Goal: Information Seeking & Learning: Learn about a topic

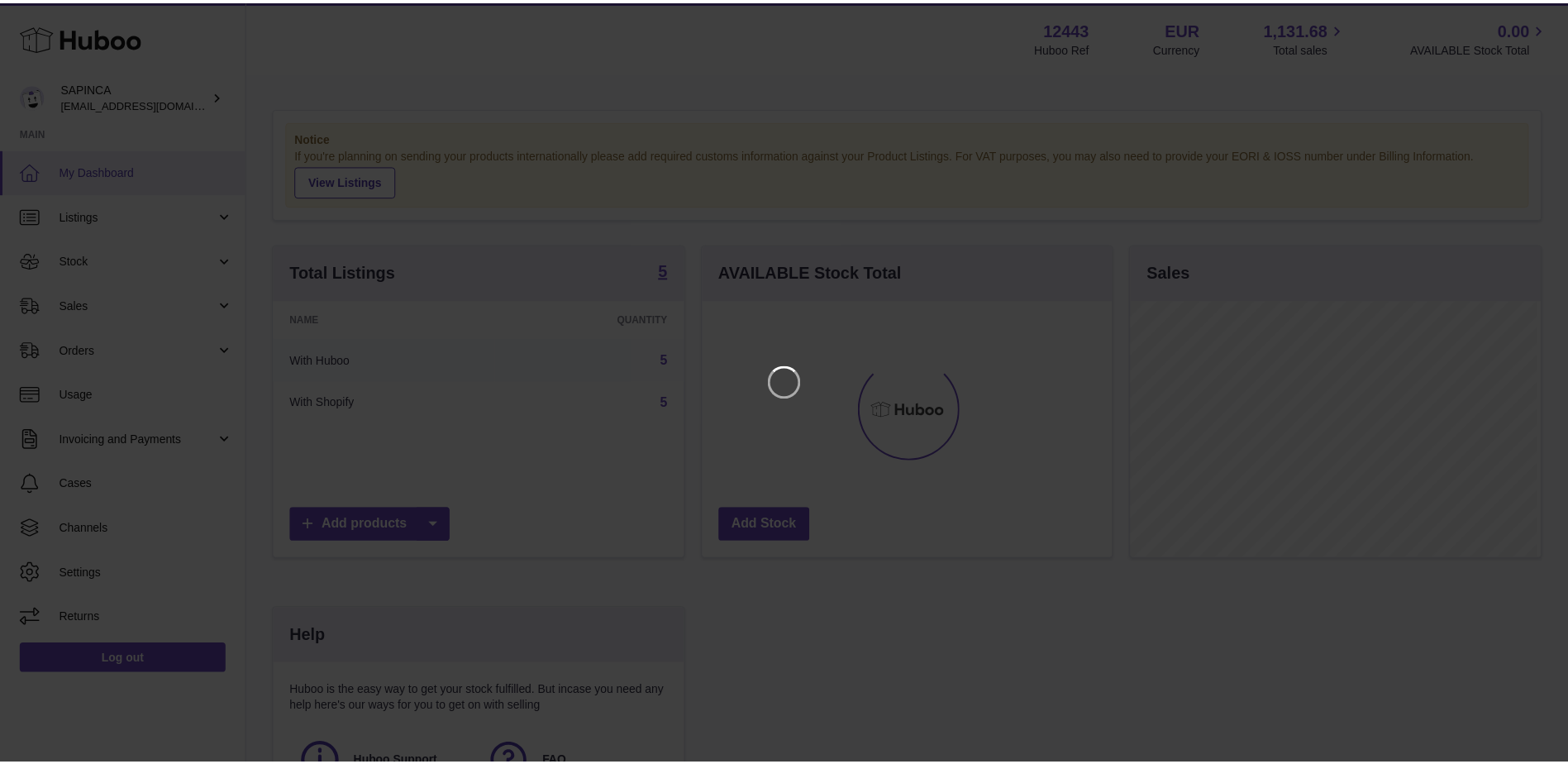
scroll to position [258, 413]
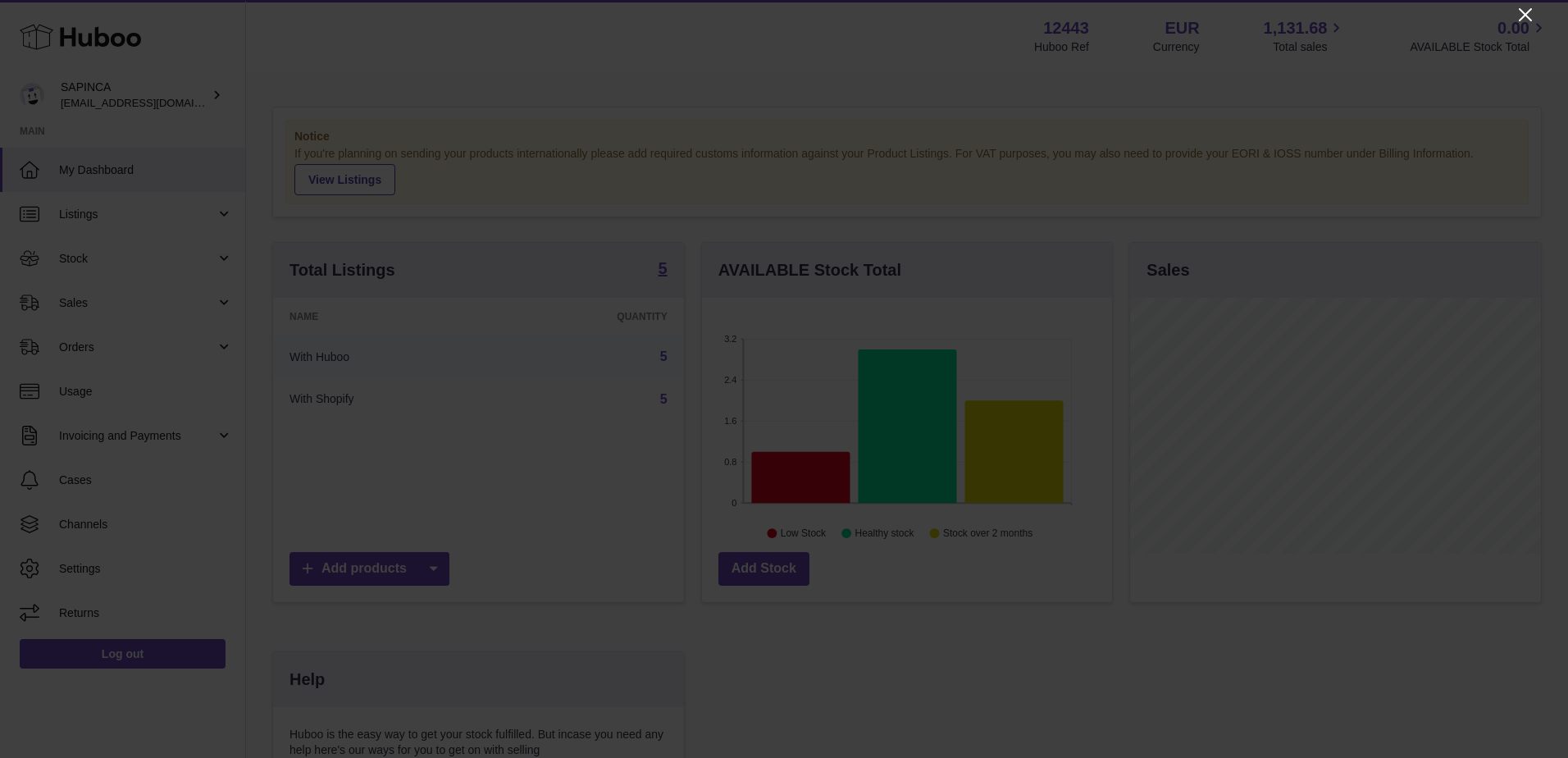
click at [1531, 13] on icon "Close" at bounding box center [1526, 15] width 20 height 20
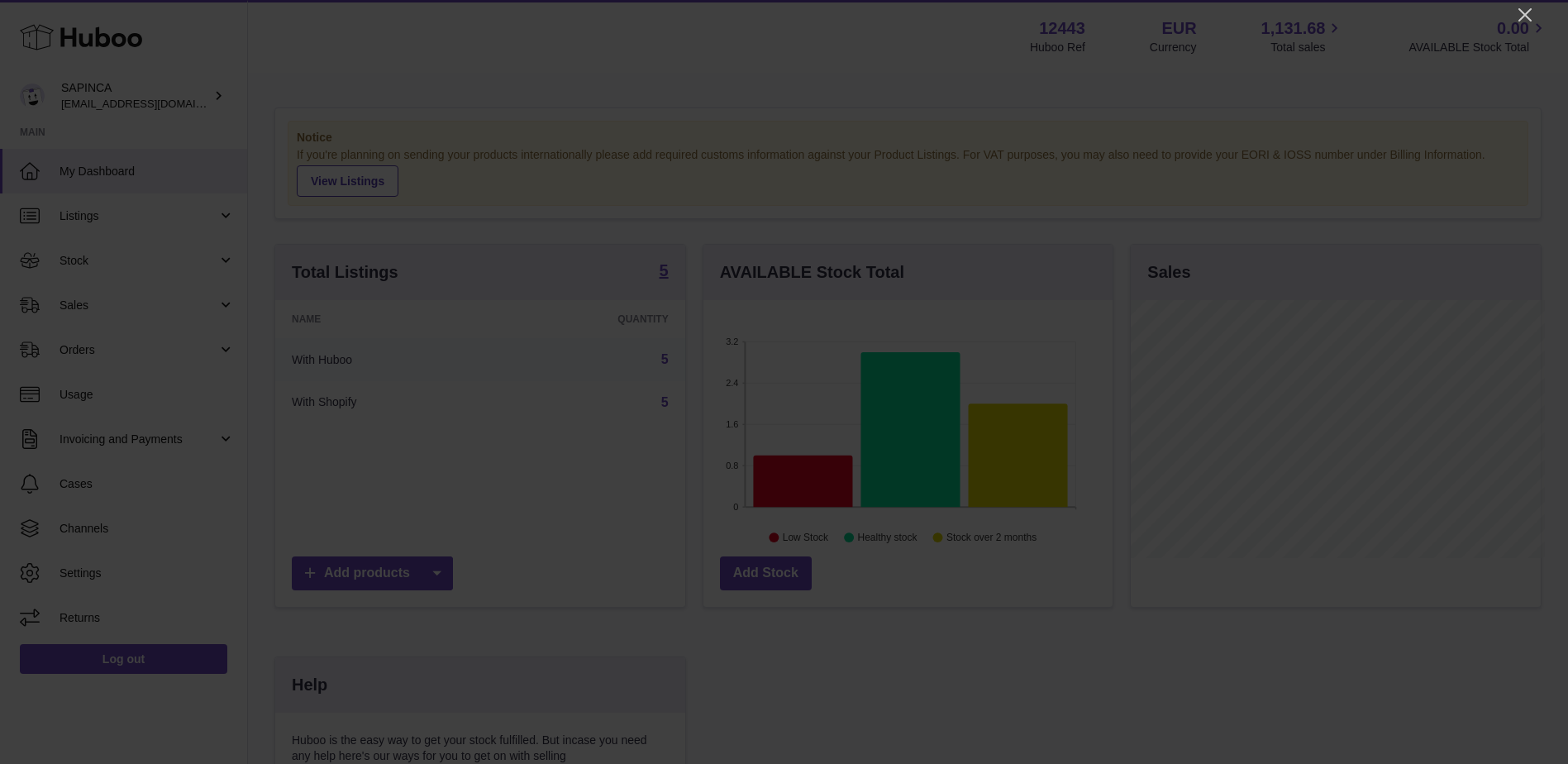
scroll to position [826406, 826120]
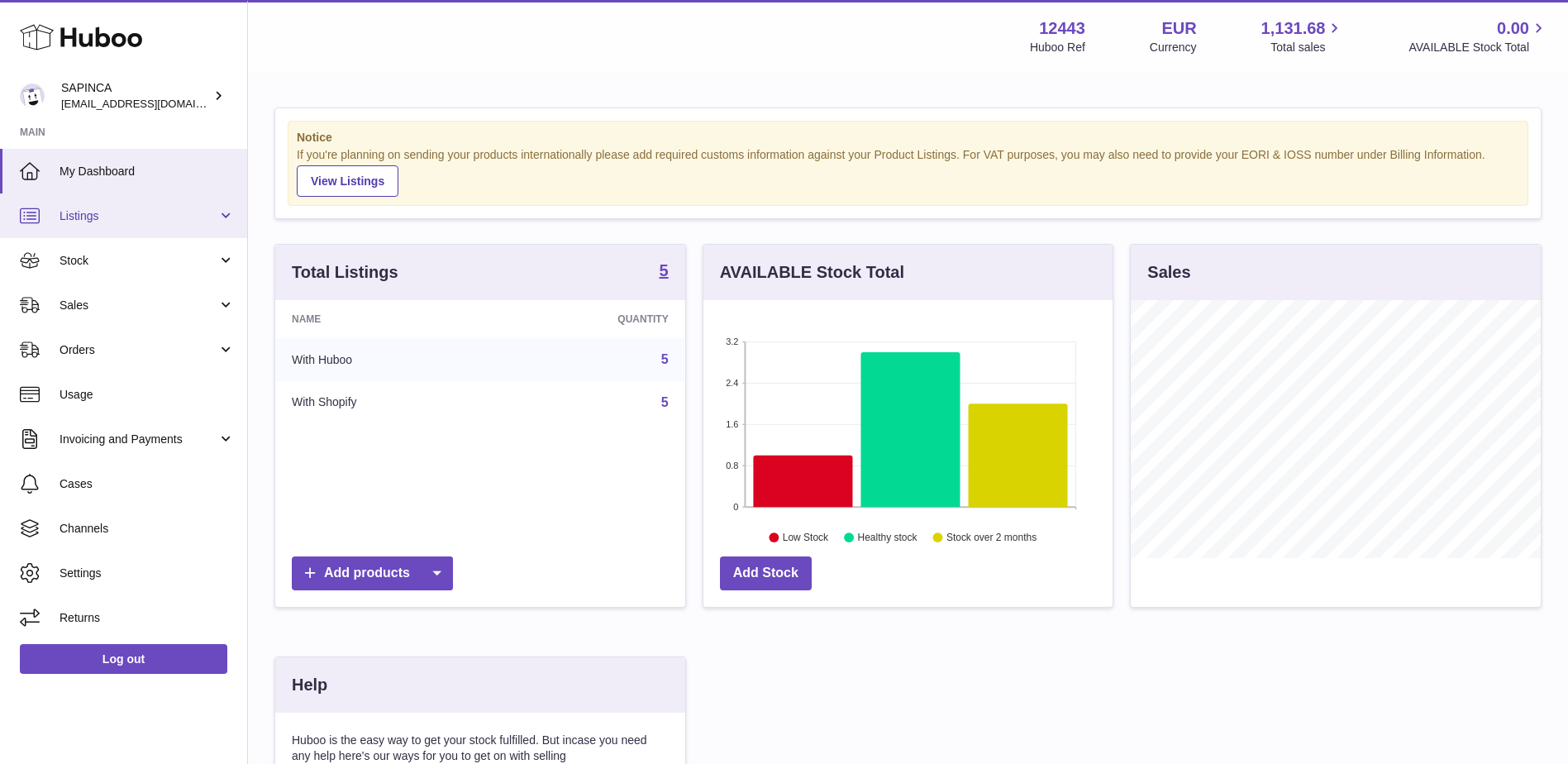
click at [106, 216] on span "Listings" at bounding box center [138, 216] width 158 height 16
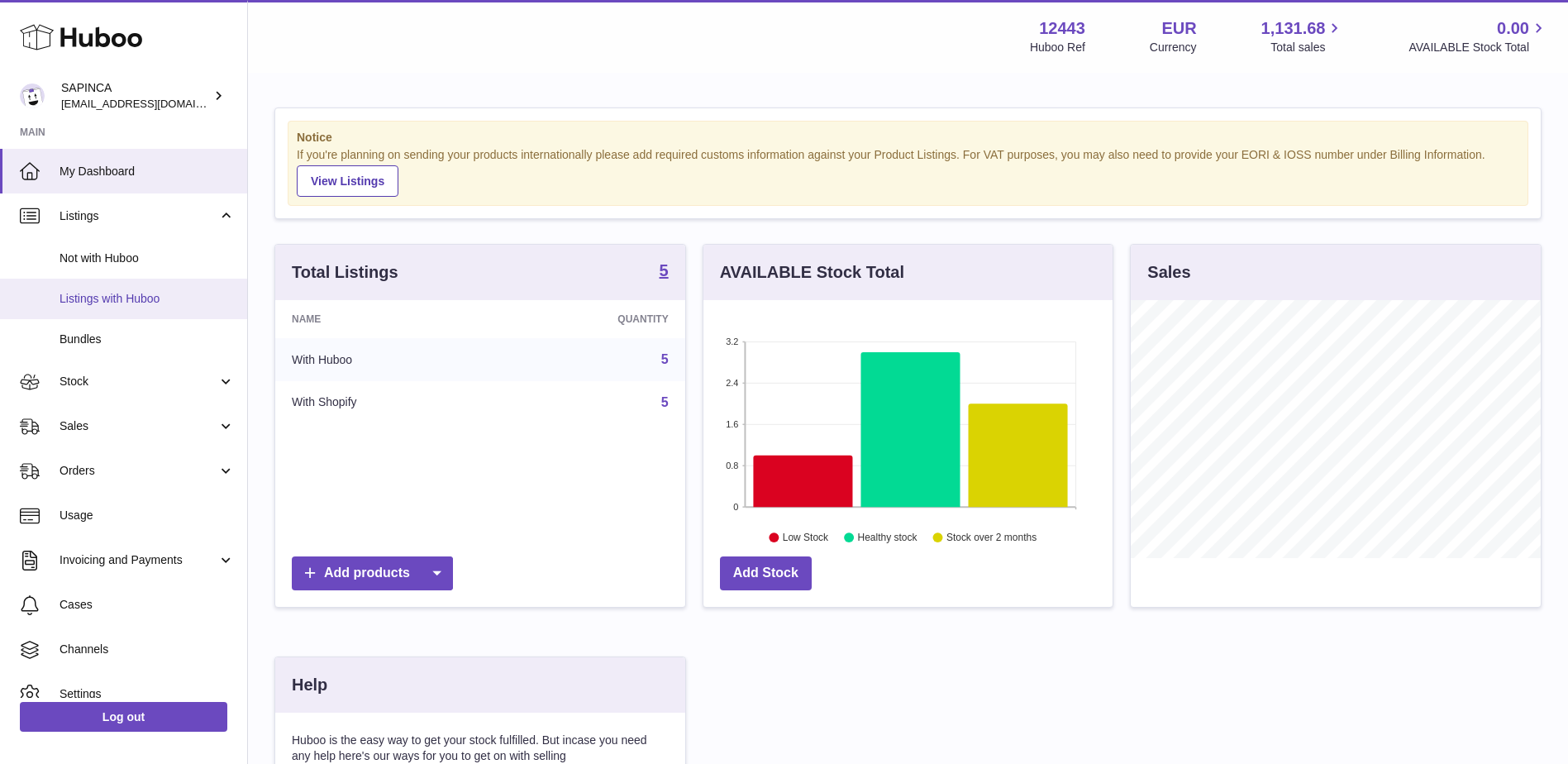
click at [108, 296] on span "Listings with Huboo" at bounding box center [147, 299] width 175 height 16
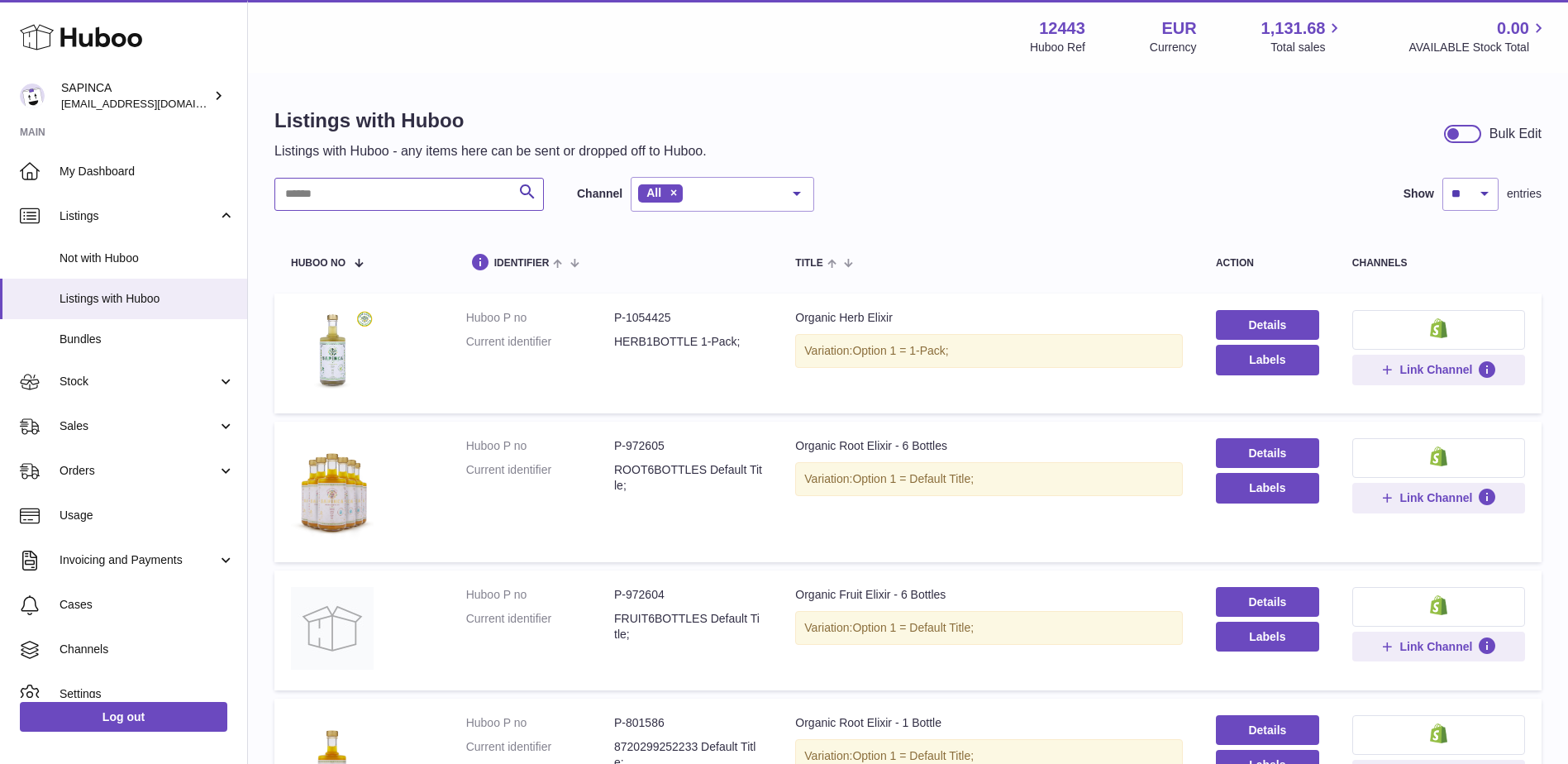
click at [434, 192] on input "text" at bounding box center [408, 194] width 269 height 33
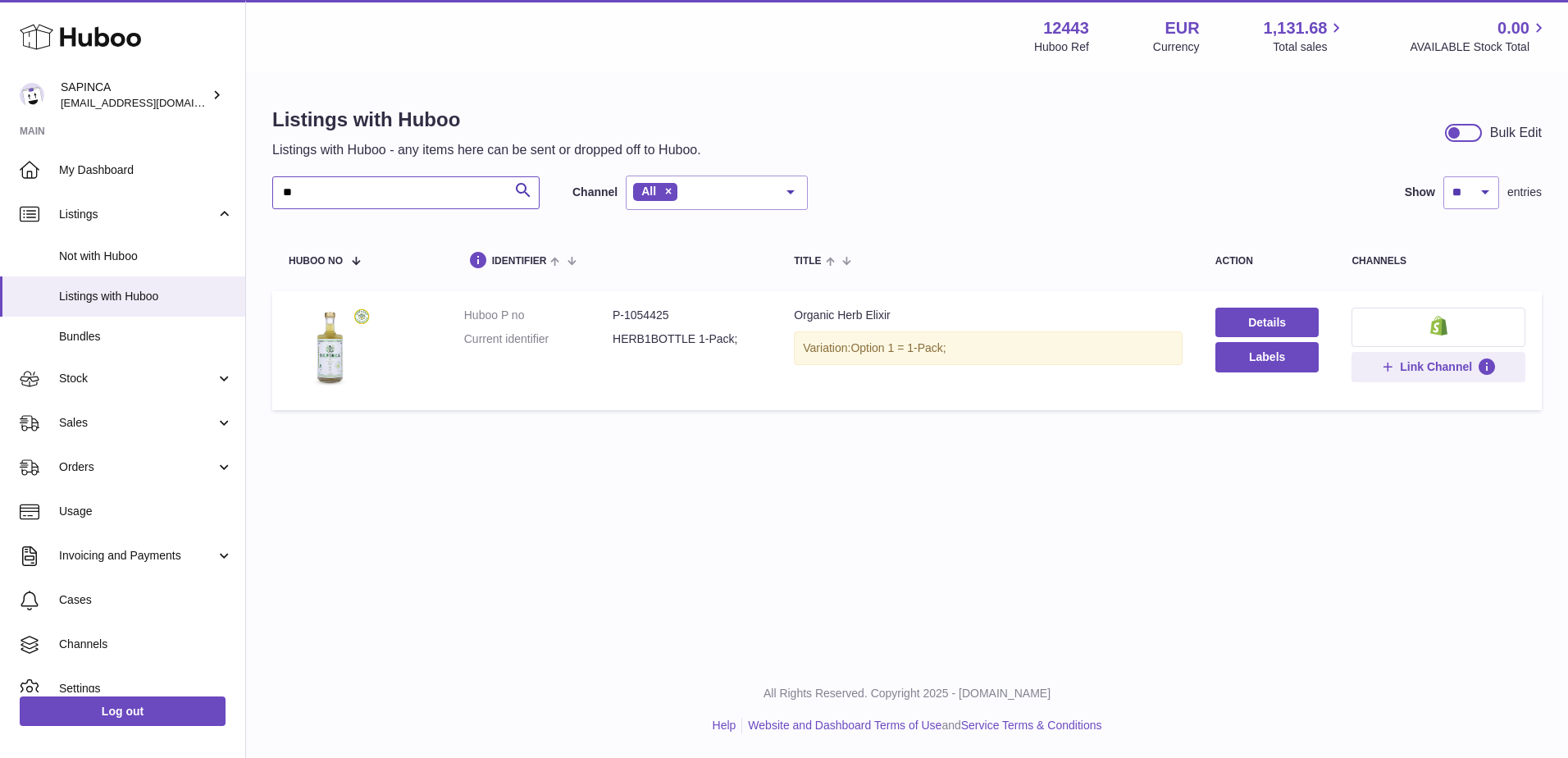
type input "*"
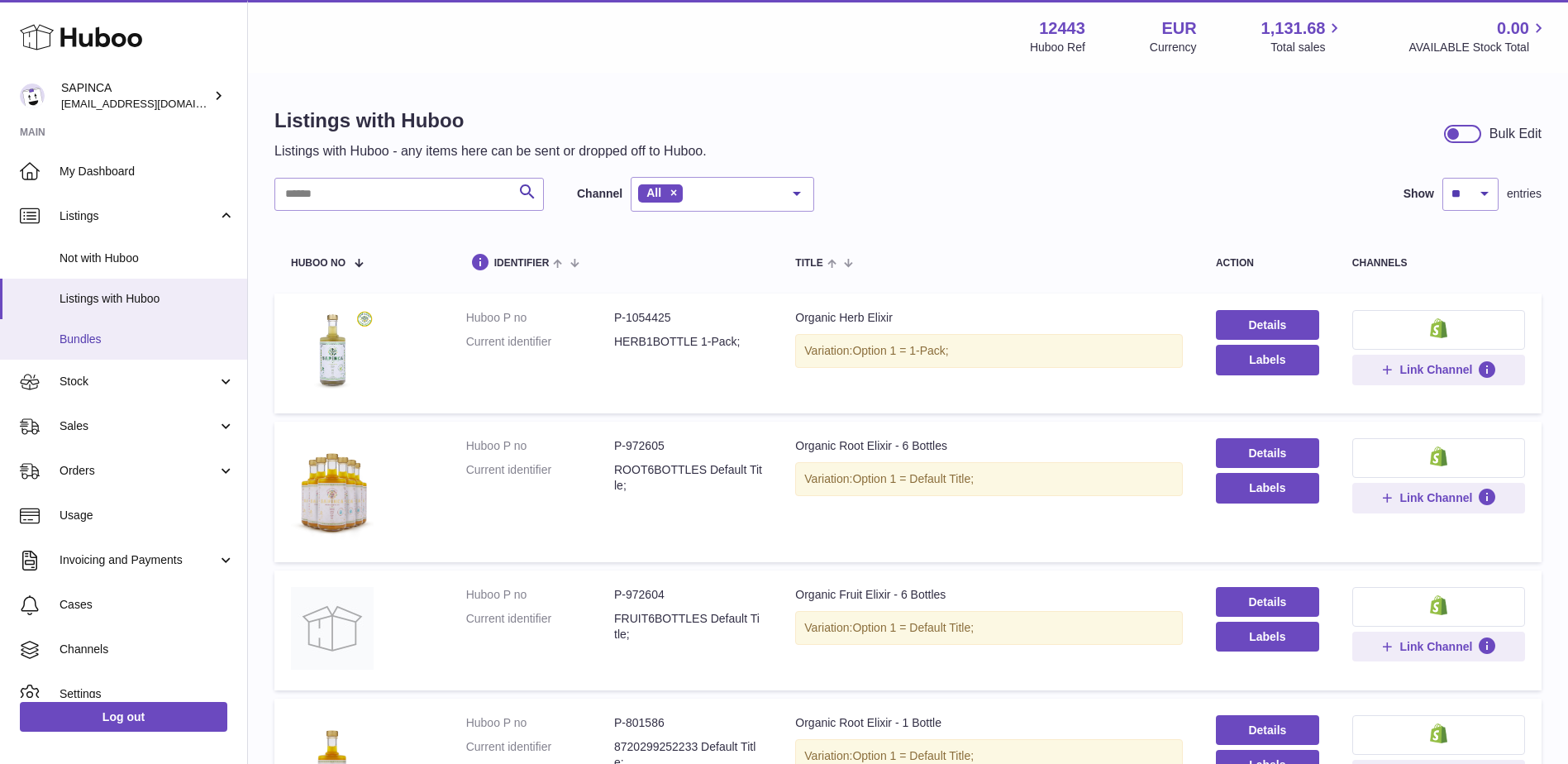
click at [119, 331] on span "Bundles" at bounding box center [147, 339] width 175 height 16
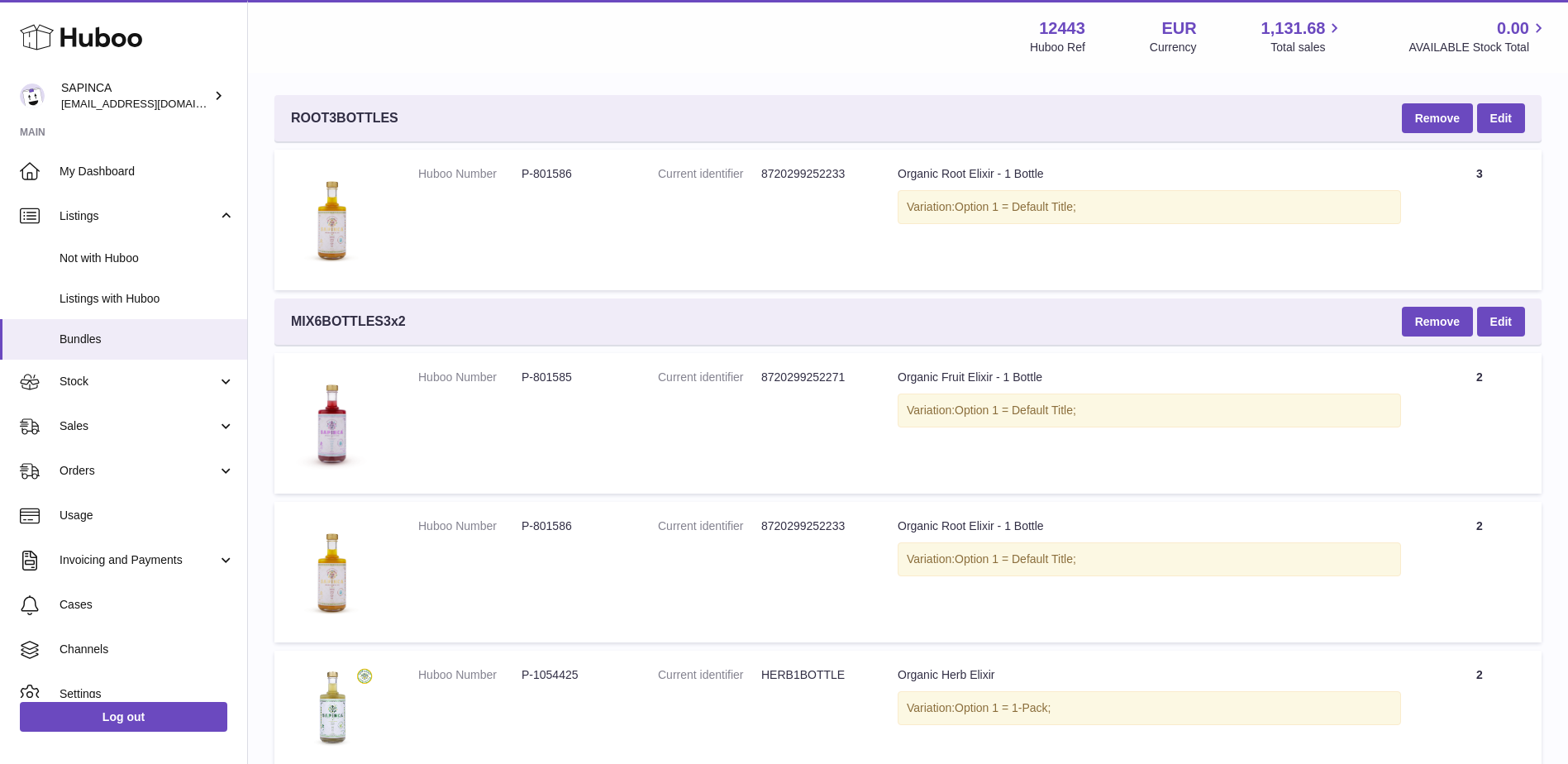
scroll to position [192, 0]
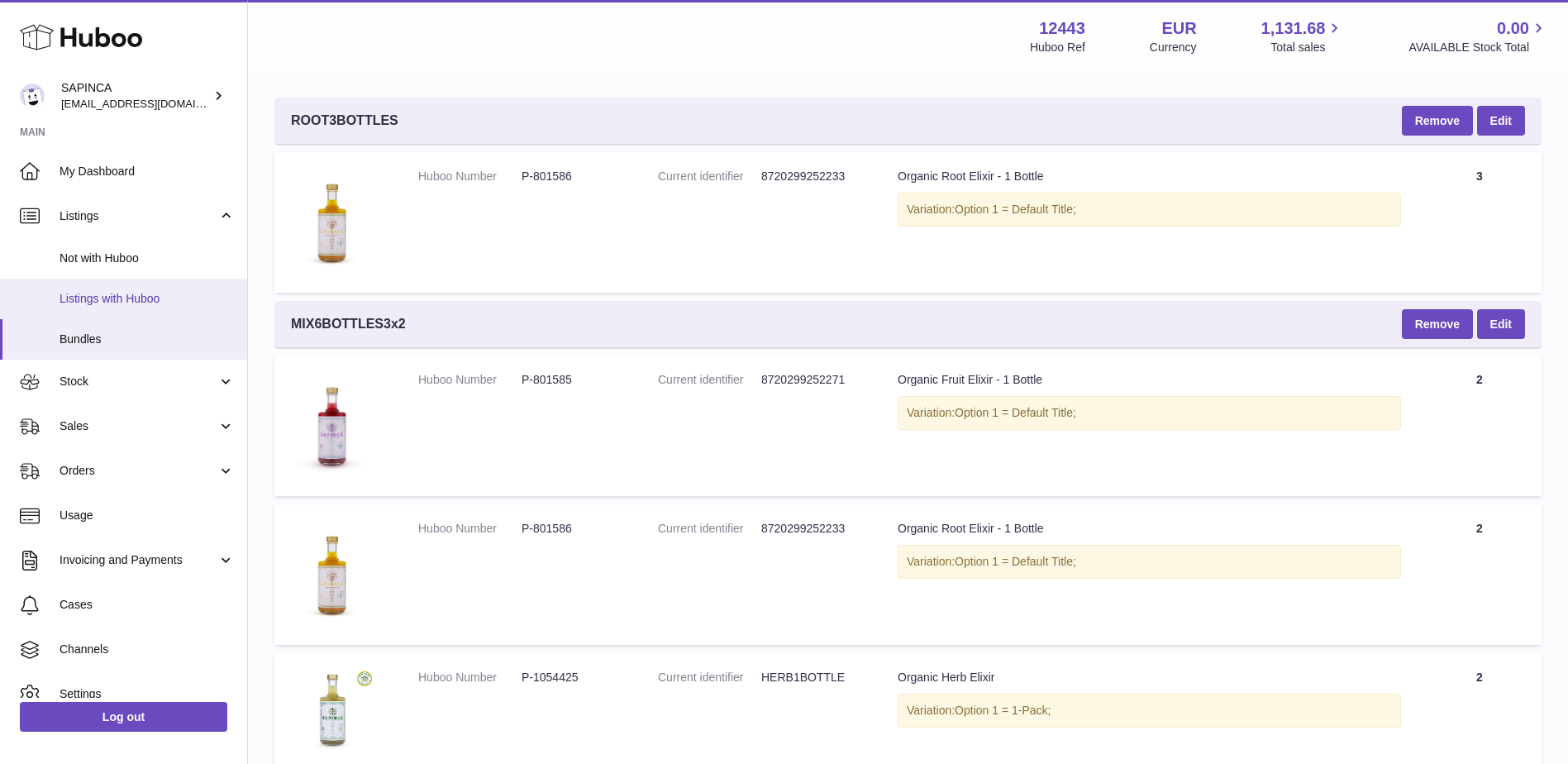
click at [220, 294] on span "Listings with Huboo" at bounding box center [147, 299] width 175 height 16
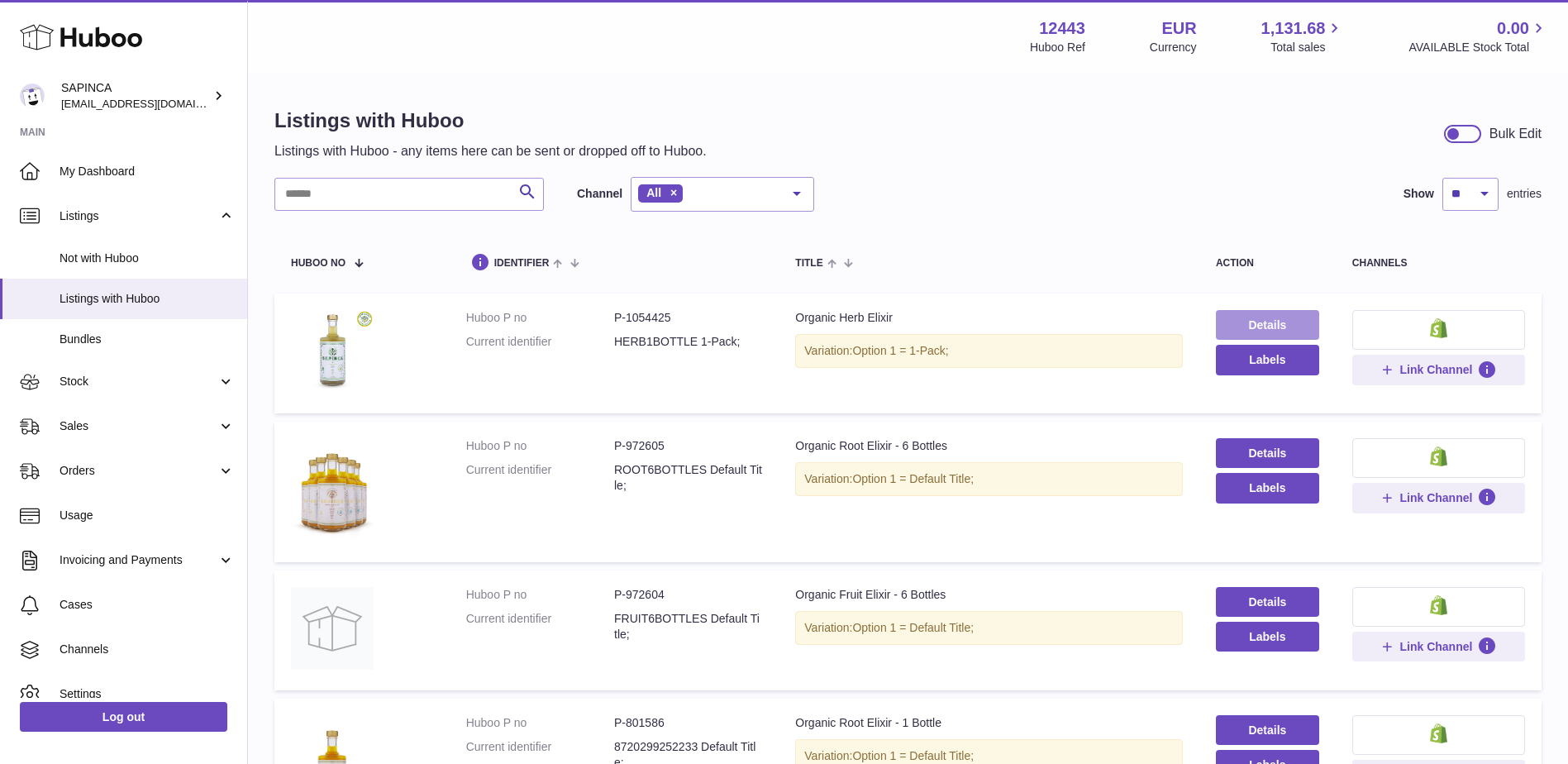
click at [1228, 327] on link "Details" at bounding box center [1267, 325] width 103 height 29
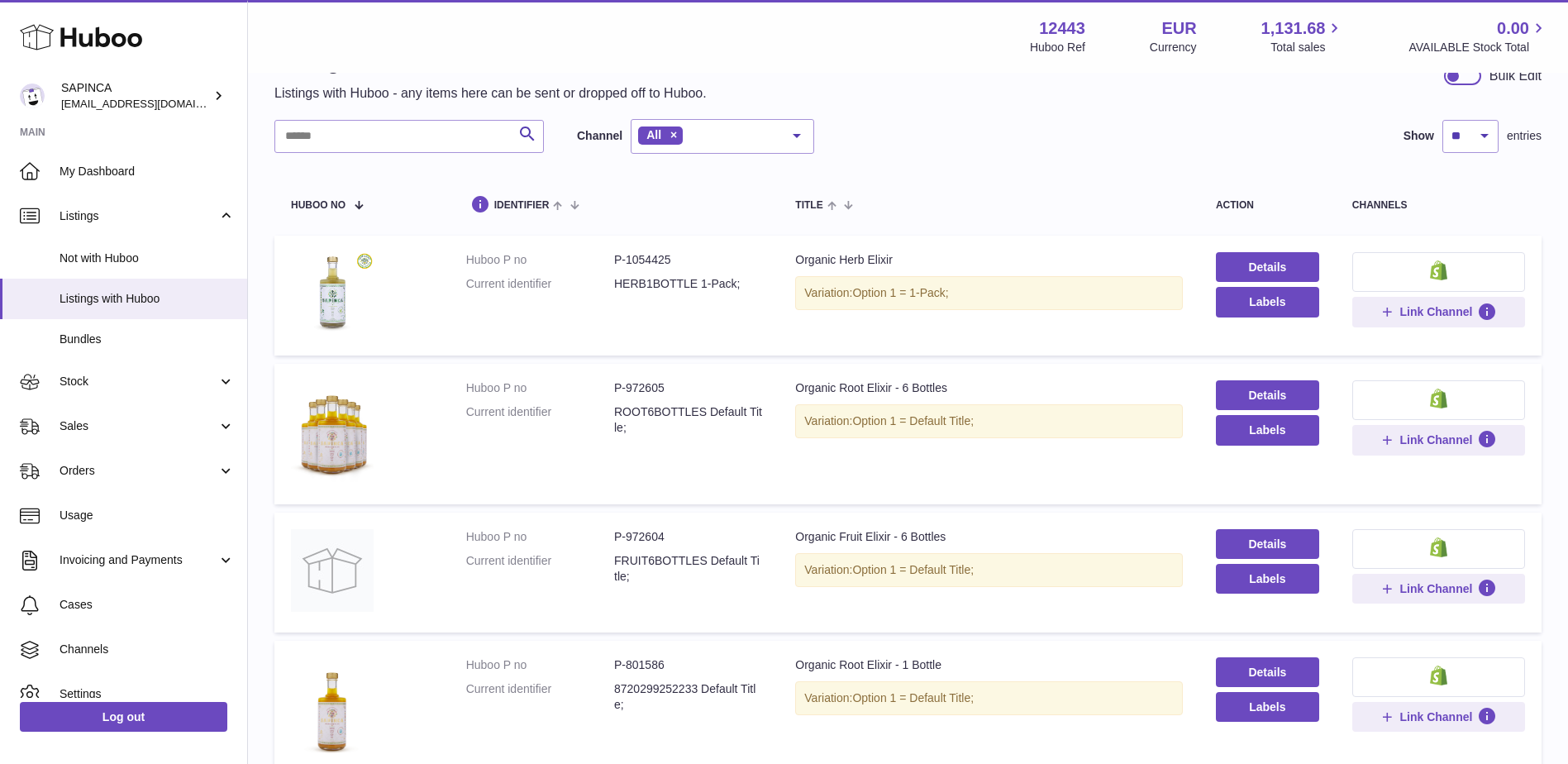
scroll to position [83, 0]
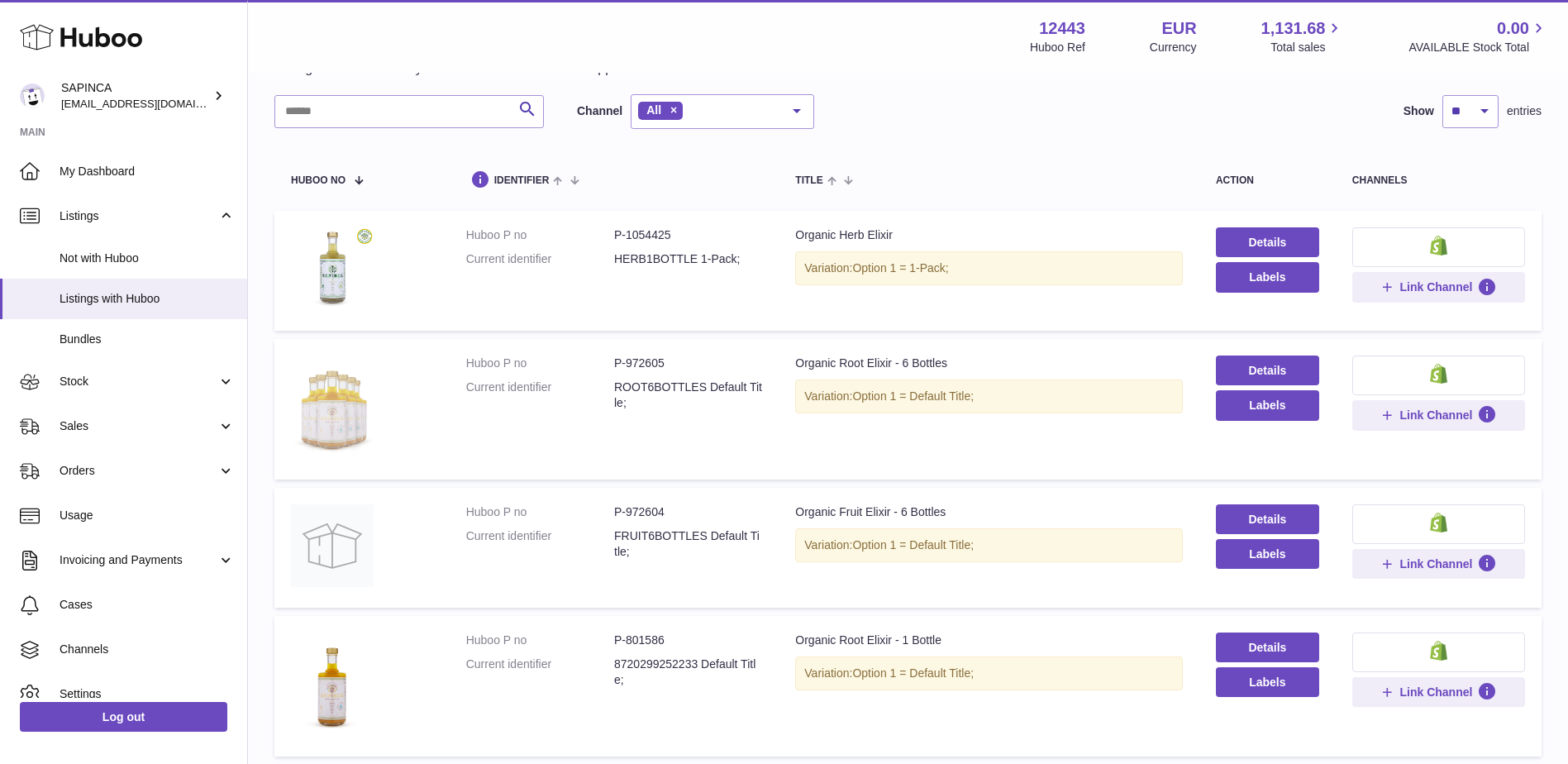
click at [336, 414] on img at bounding box center [332, 407] width 83 height 103
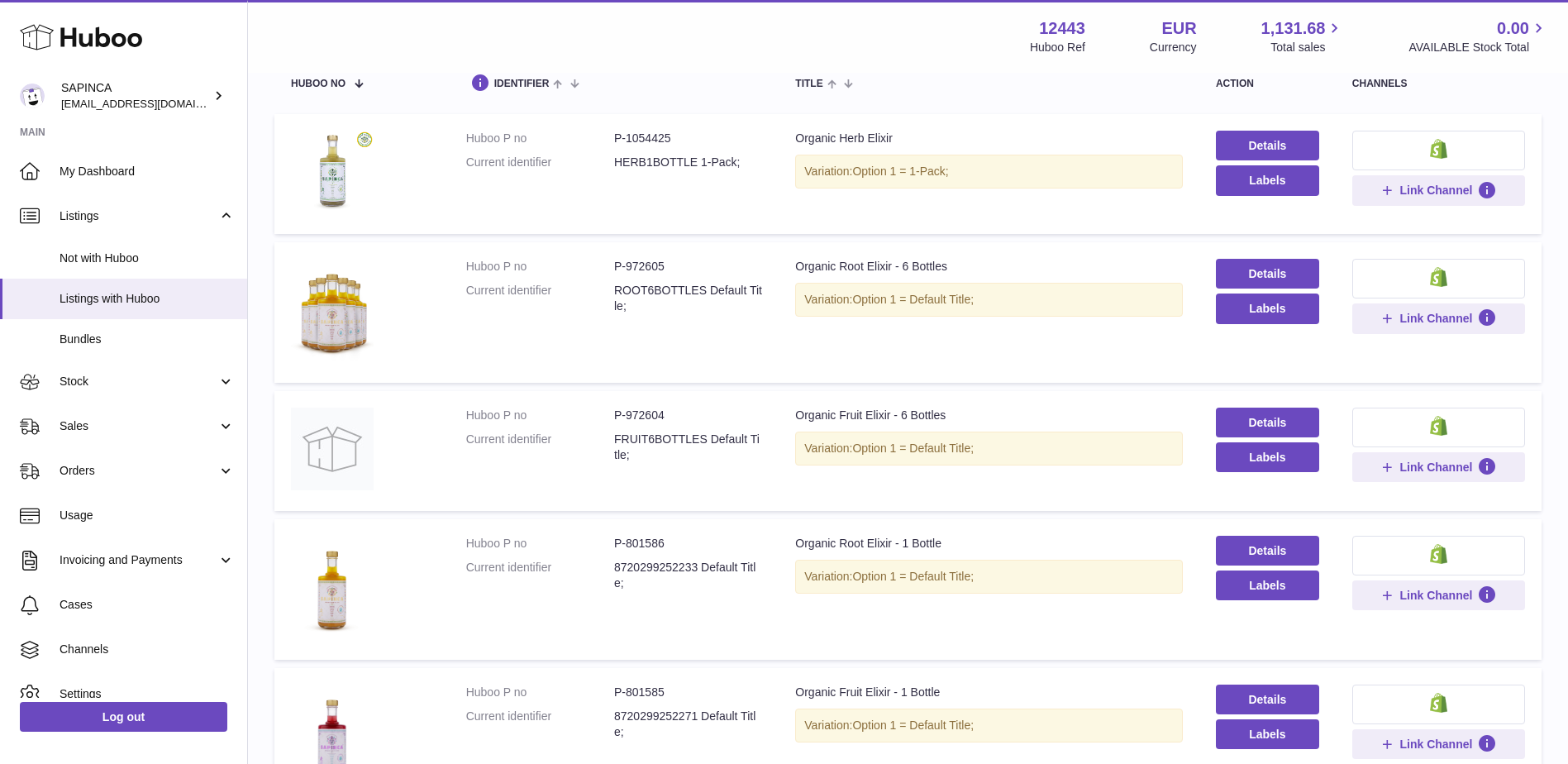
scroll to position [165, 0]
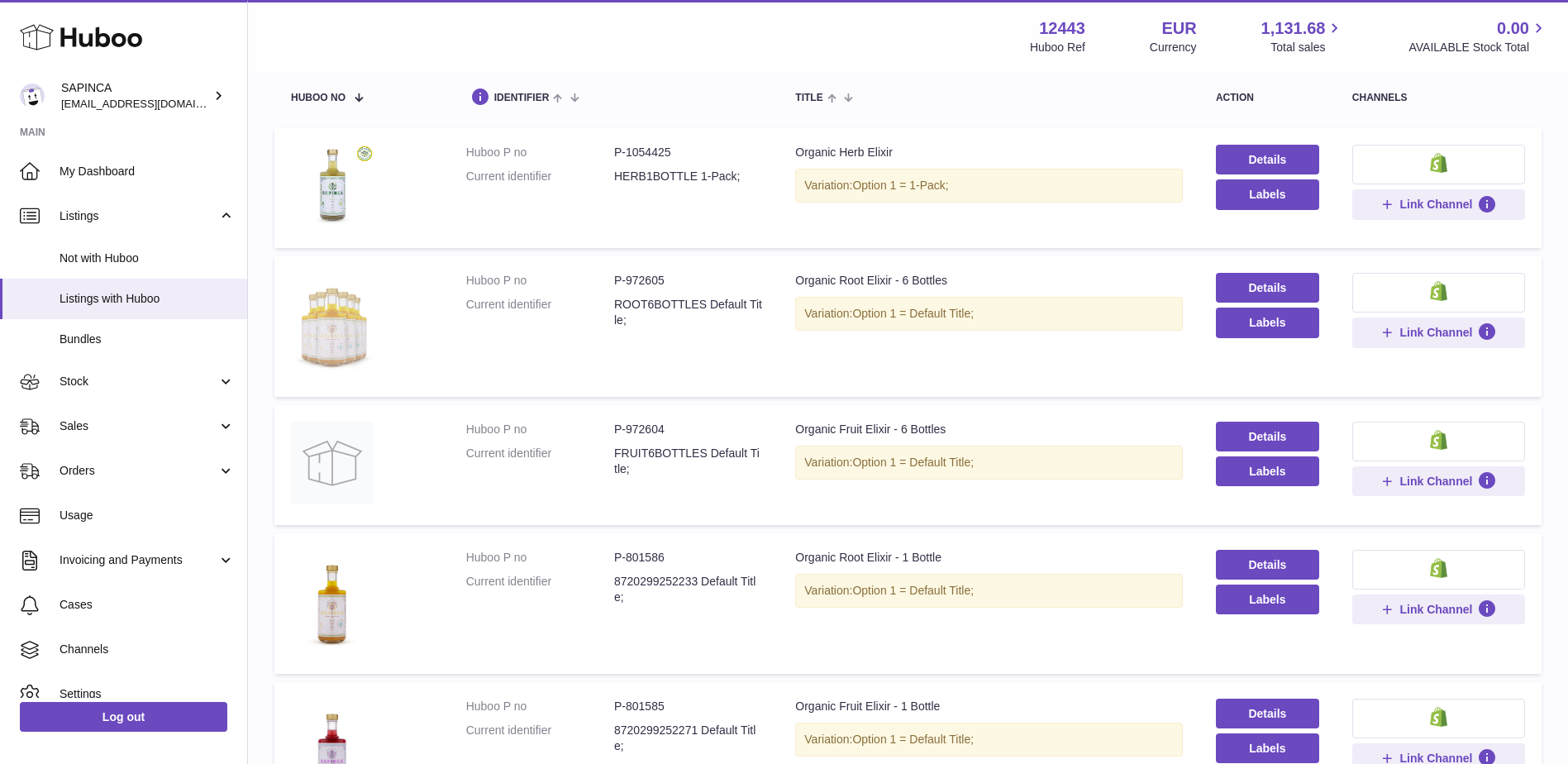
click at [331, 334] on img at bounding box center [332, 324] width 83 height 103
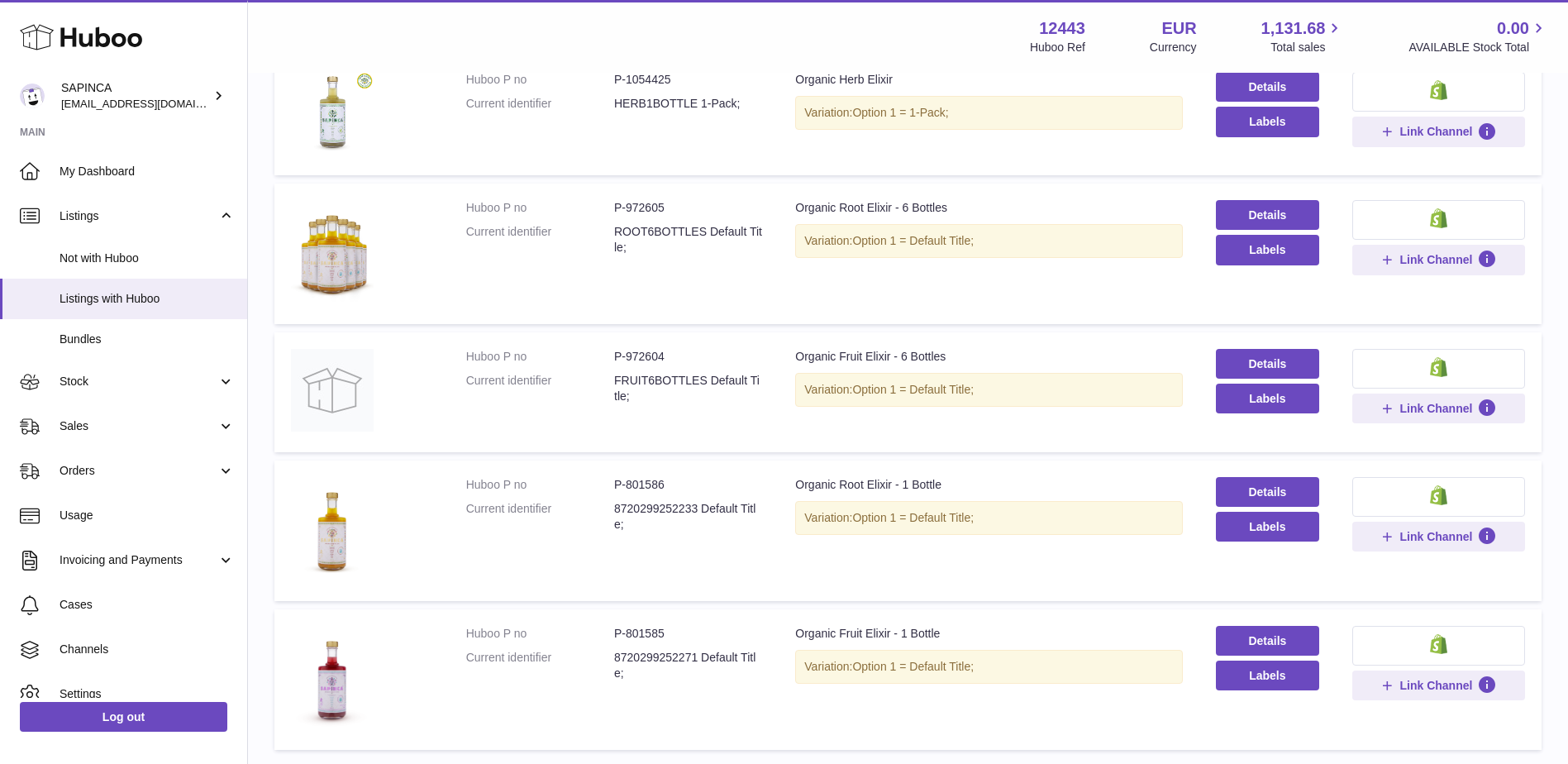
scroll to position [363, 0]
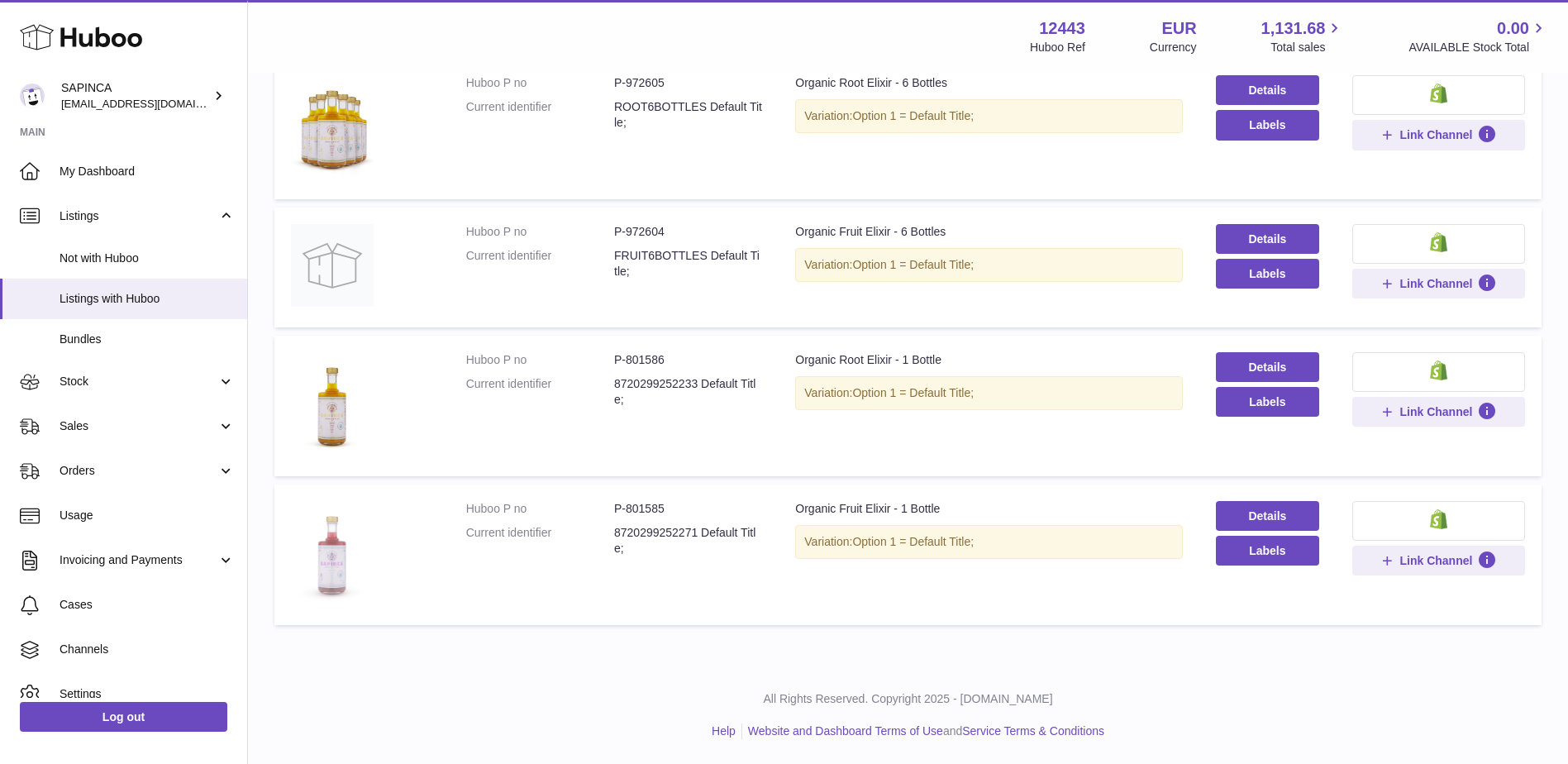
click at [304, 552] on img at bounding box center [332, 552] width 83 height 103
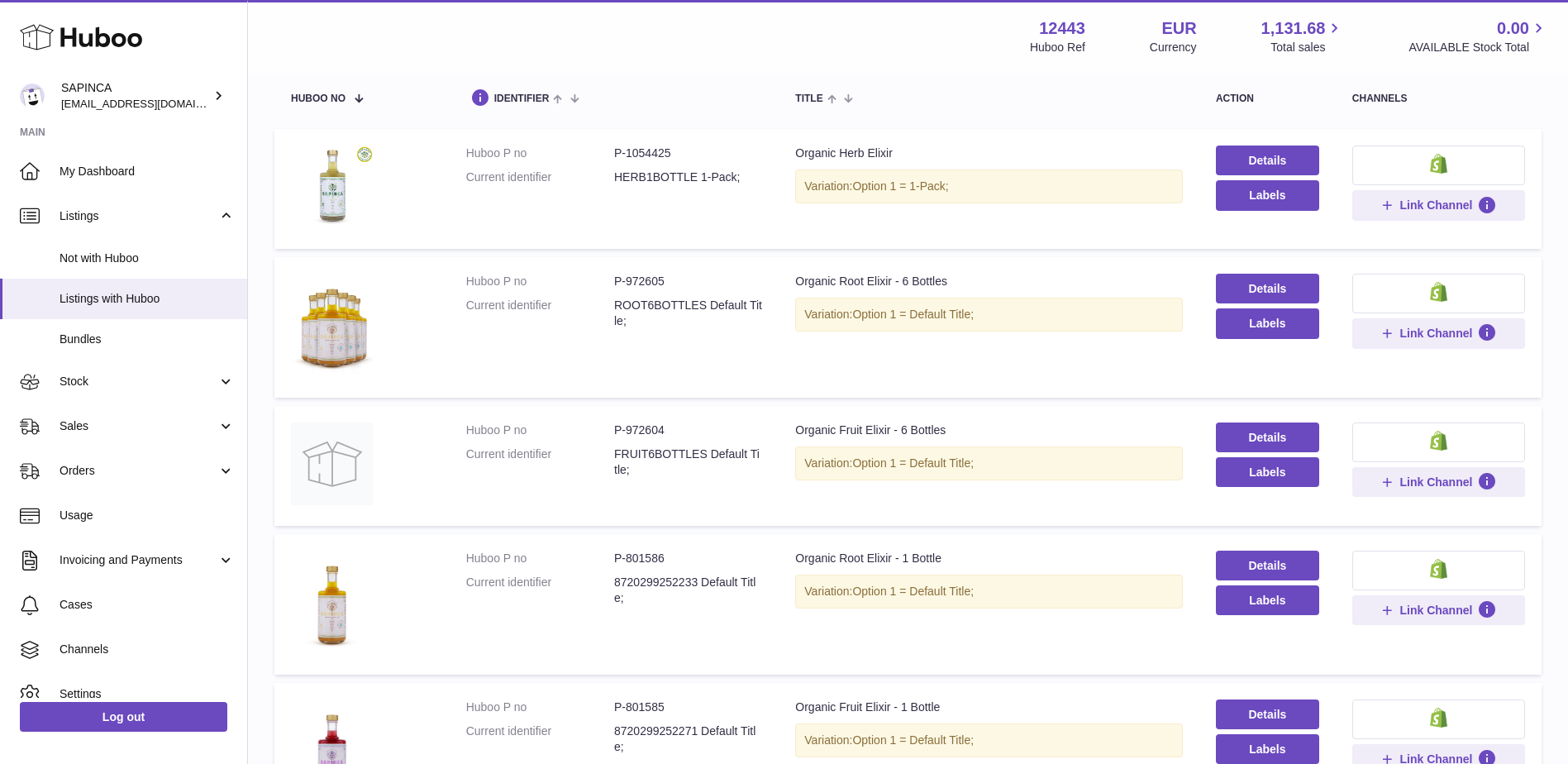
scroll to position [0, 0]
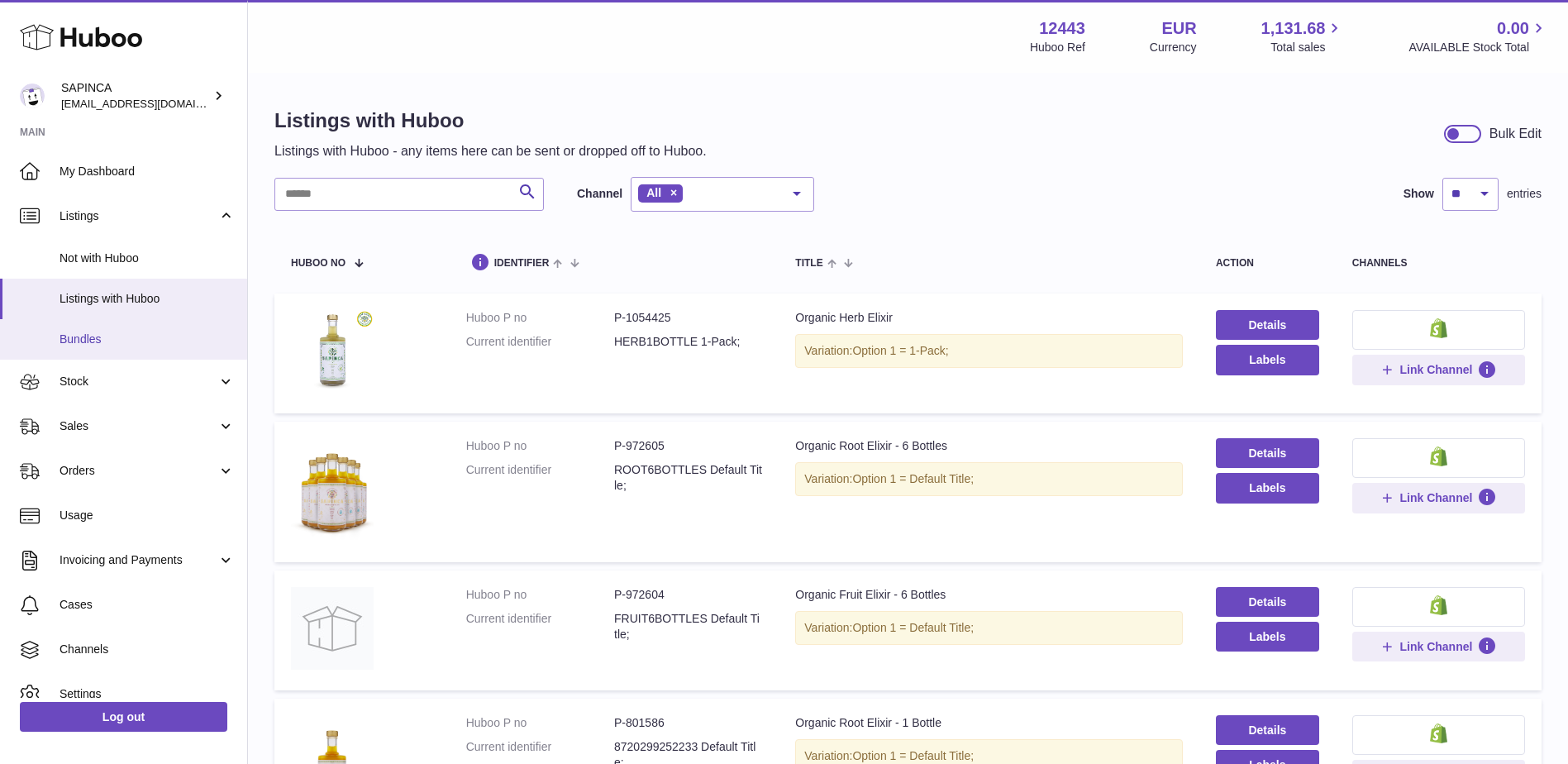
click at [139, 340] on span "Bundles" at bounding box center [147, 339] width 175 height 16
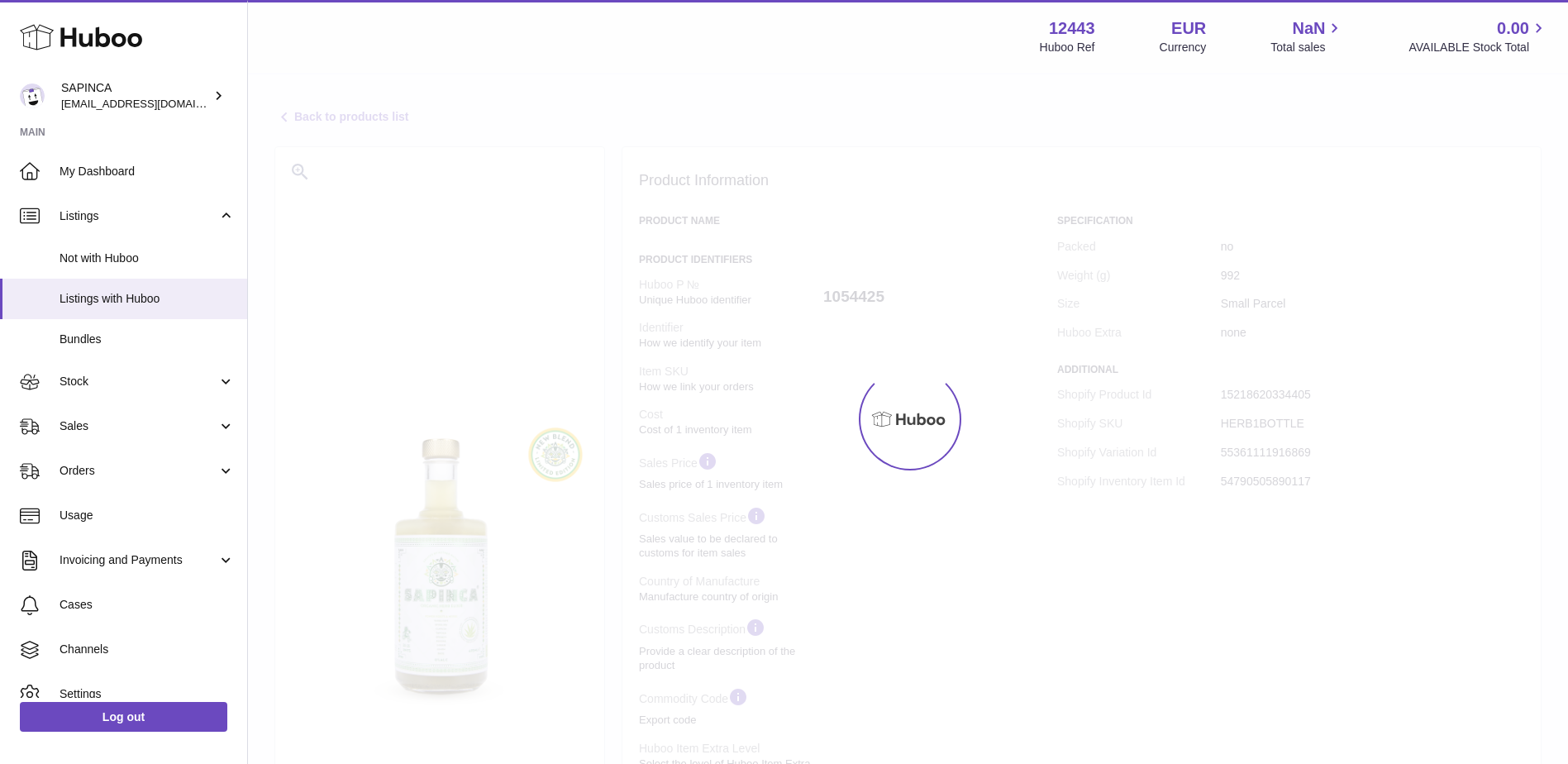
select select
select select "****"
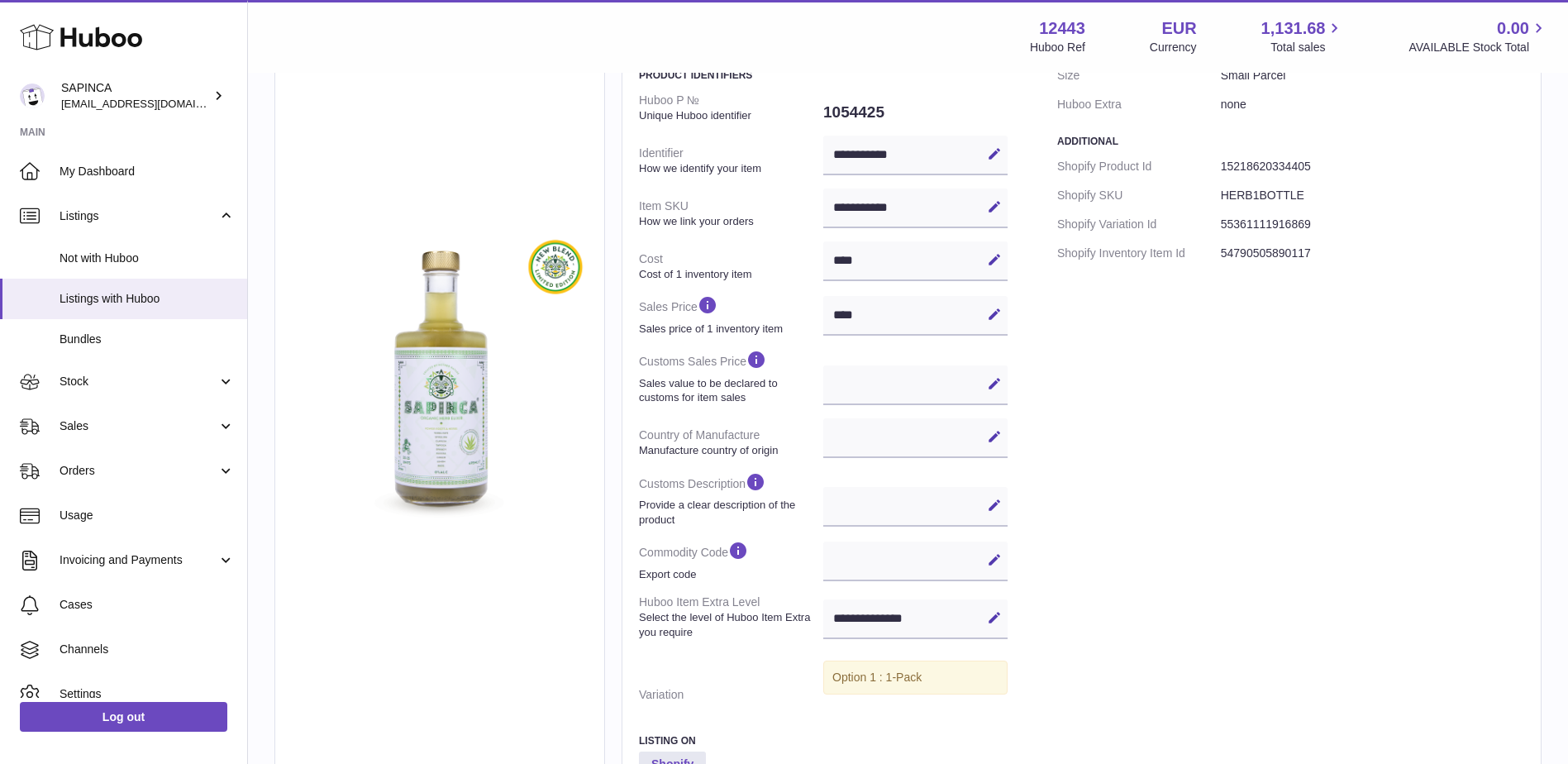
scroll to position [63, 0]
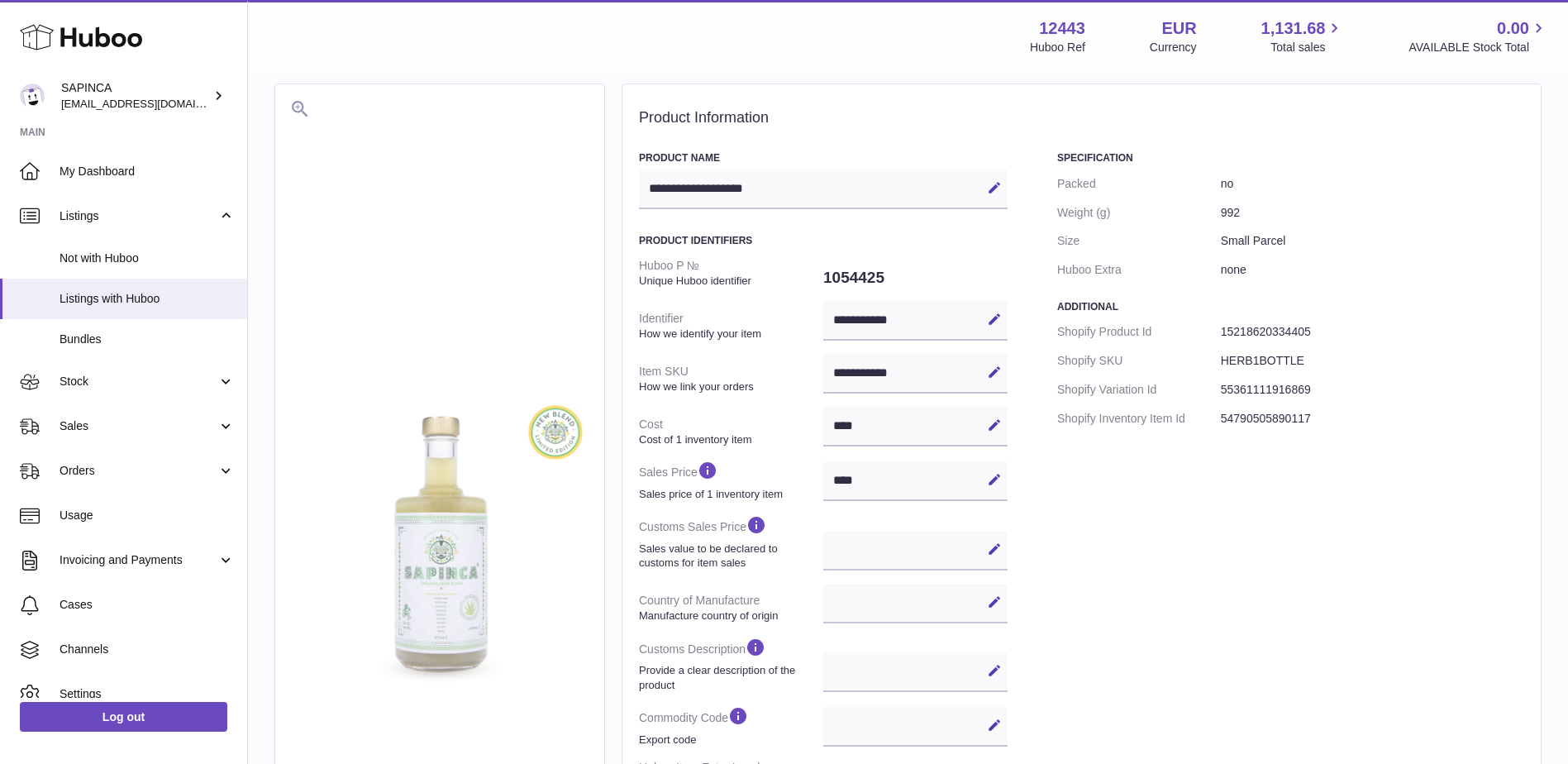
click at [413, 451] on img at bounding box center [439, 548] width 296 height 296
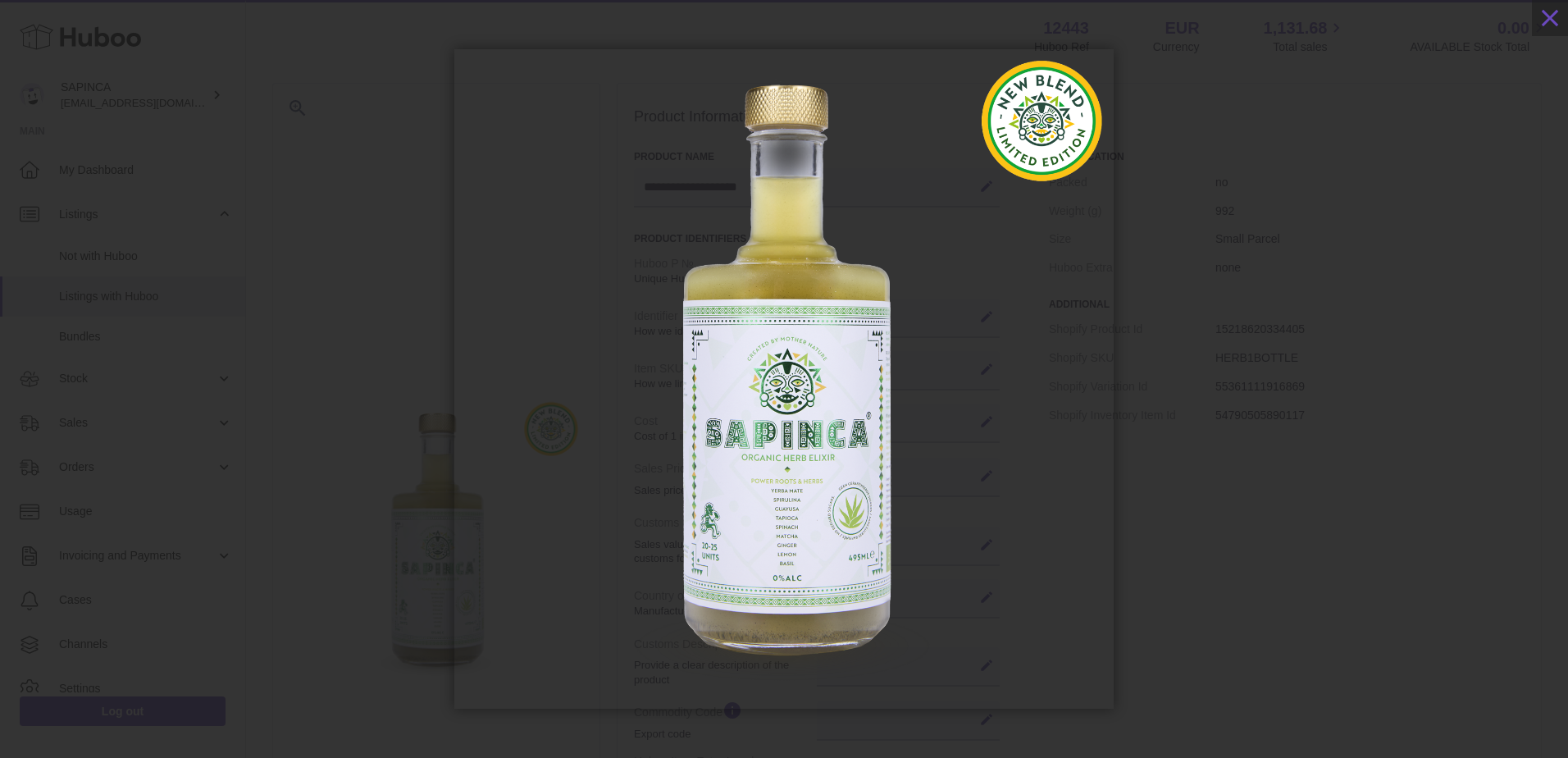
click at [1186, 274] on div at bounding box center [784, 379] width 1568 height 660
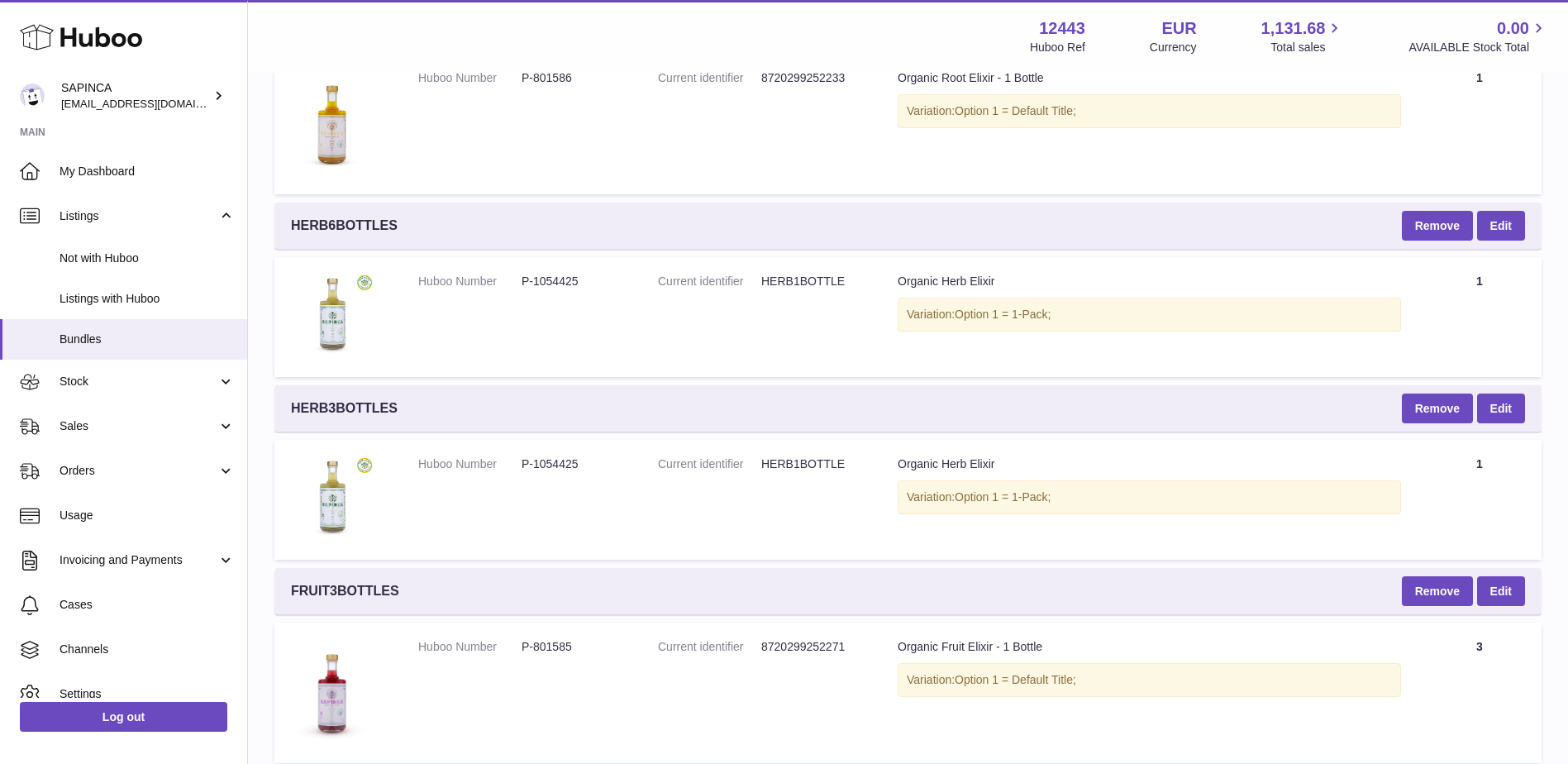
scroll to position [2093, 0]
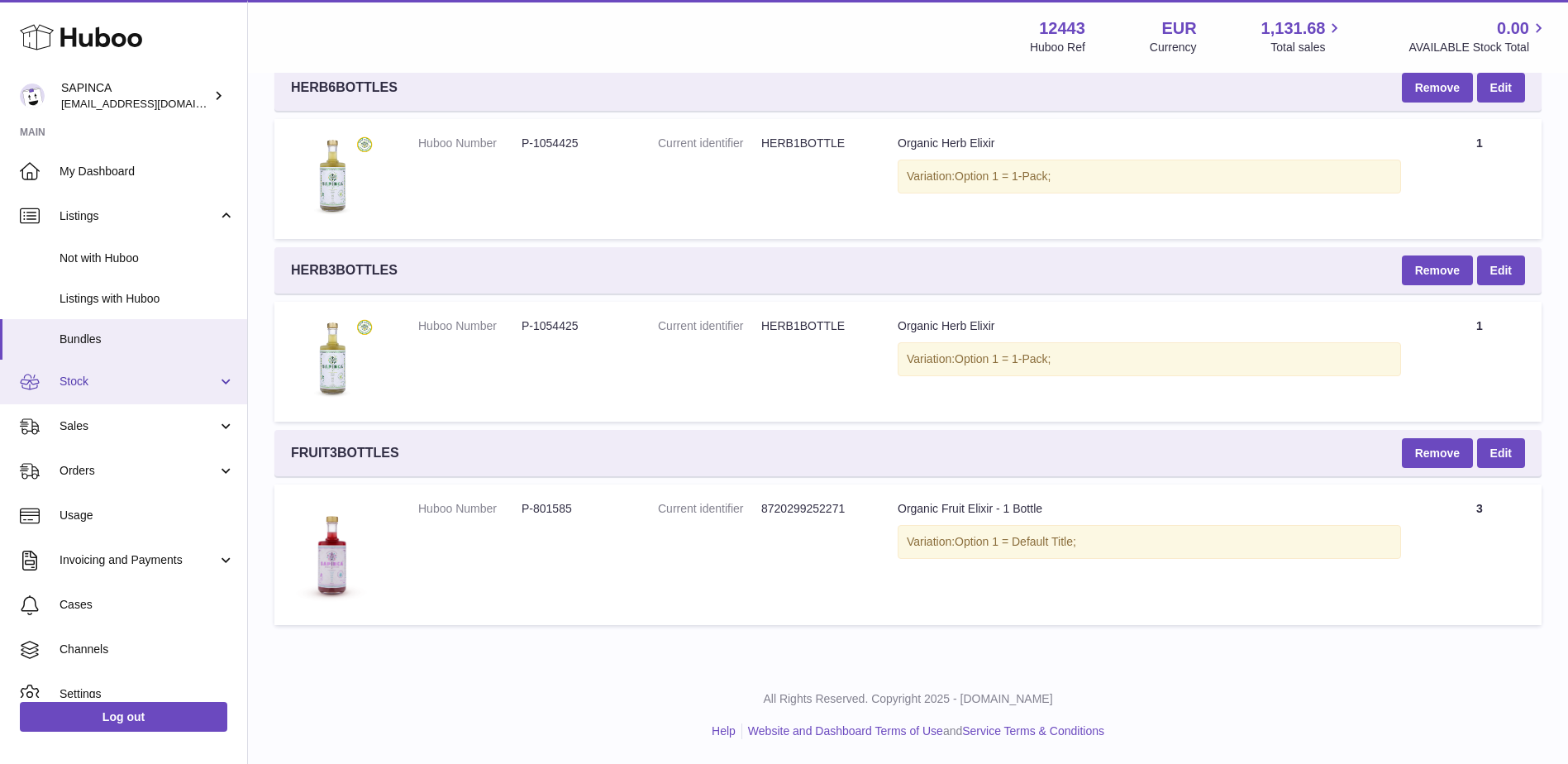
click at [223, 391] on link "Stock" at bounding box center [123, 382] width 247 height 44
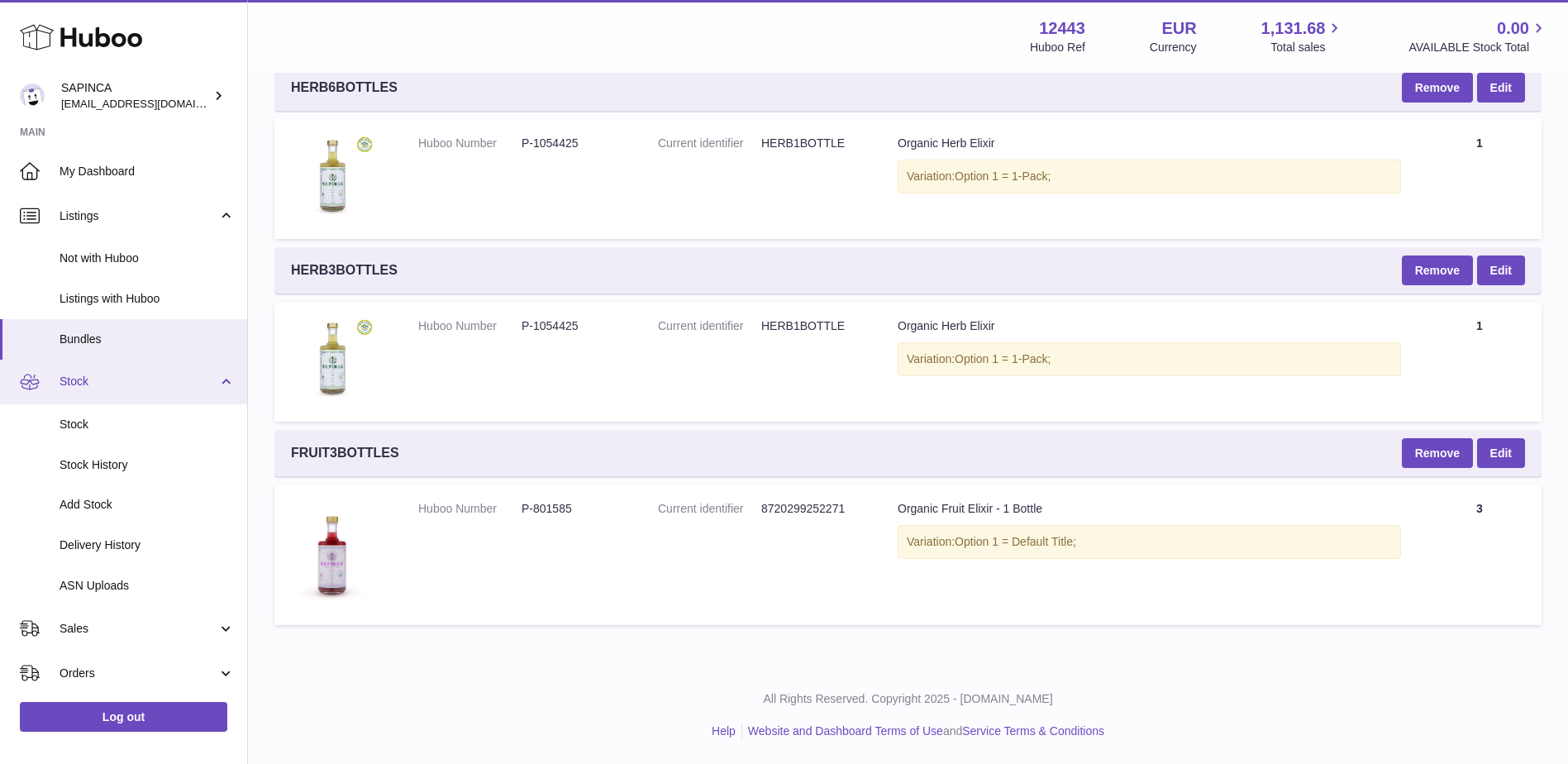
click at [223, 391] on link "Stock" at bounding box center [123, 382] width 247 height 44
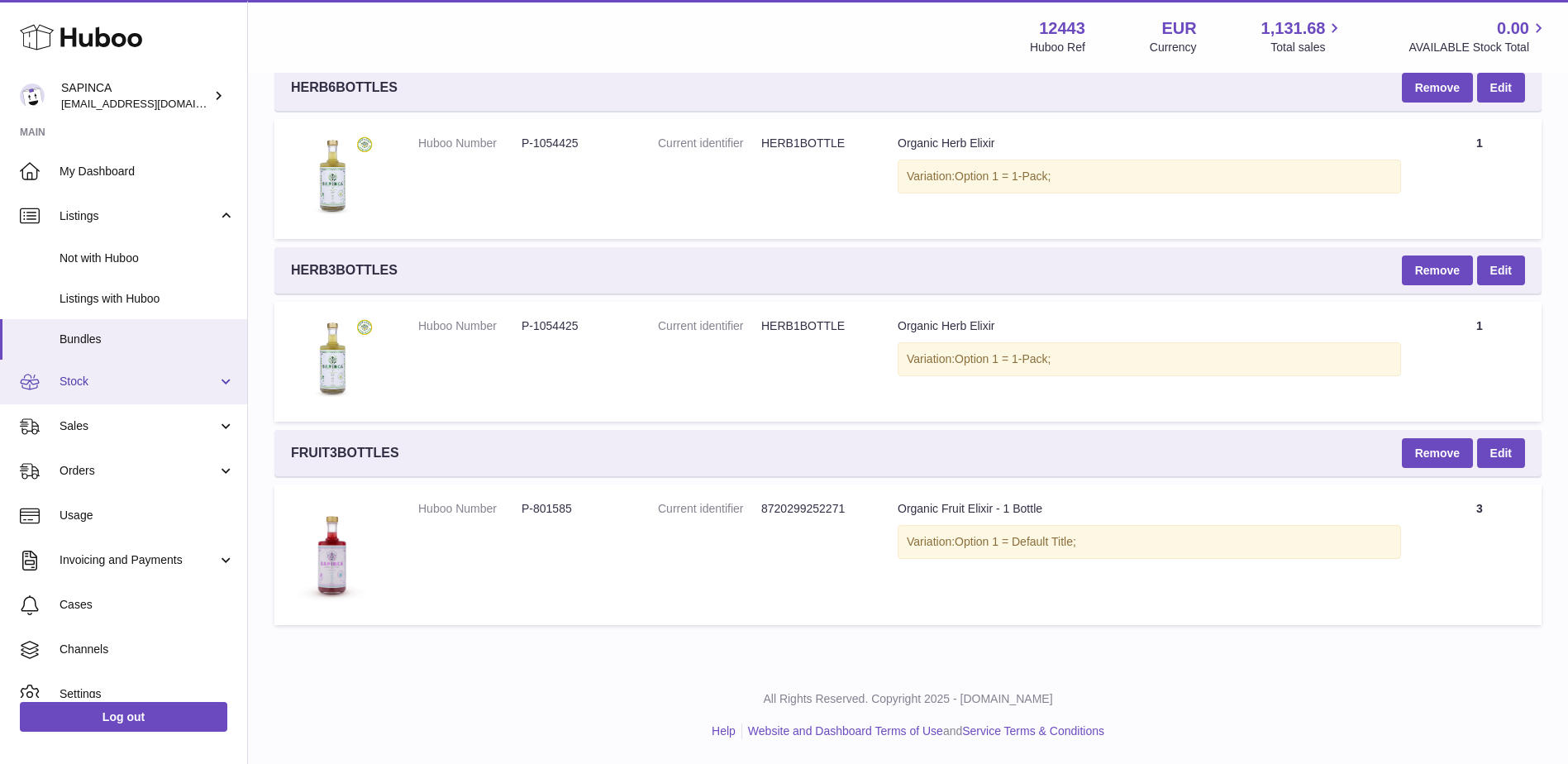
scroll to position [1432, 0]
